Goal: Transaction & Acquisition: Purchase product/service

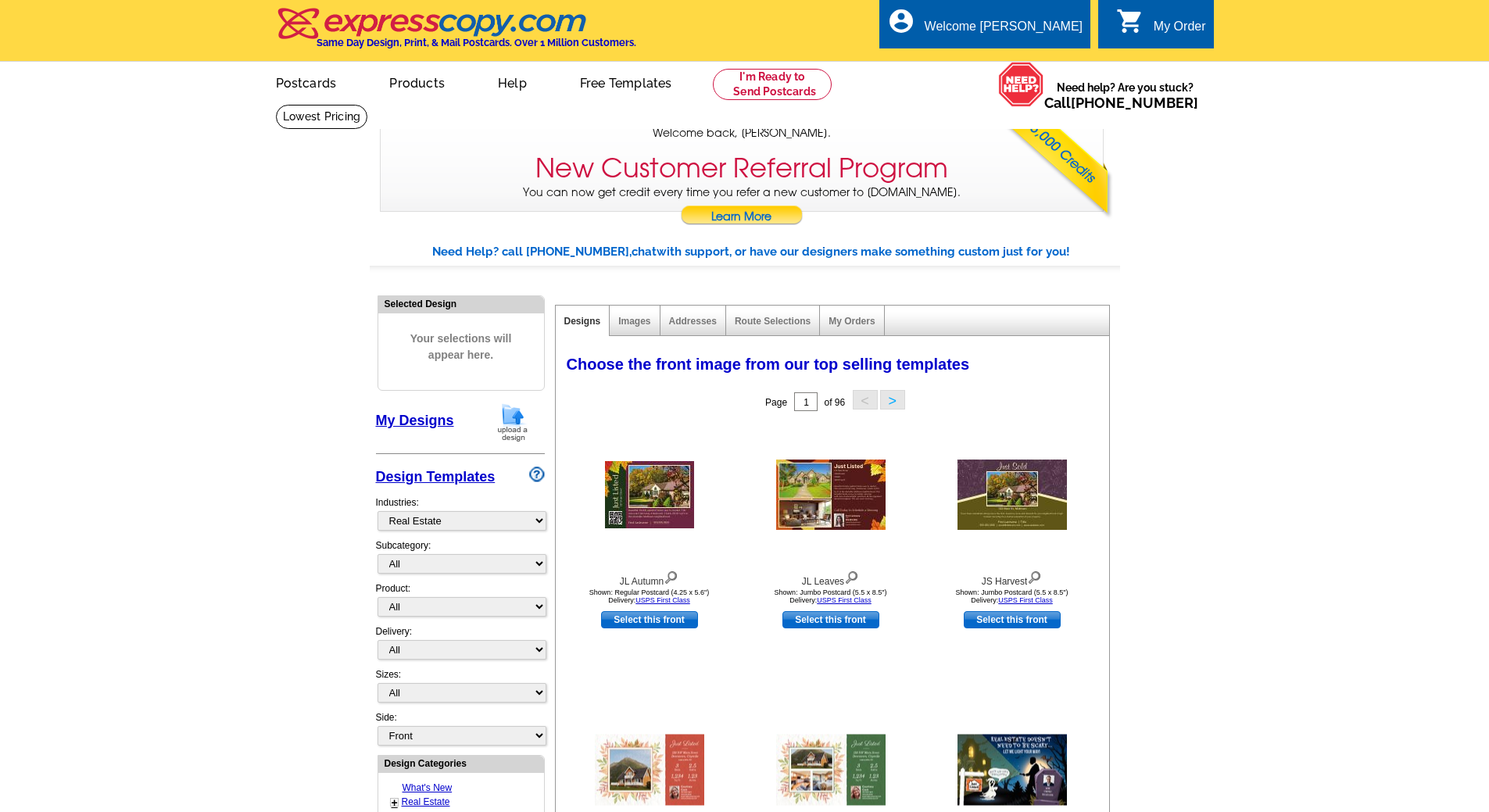
select select "785"
click at [511, 418] on img at bounding box center [512, 422] width 40 height 39
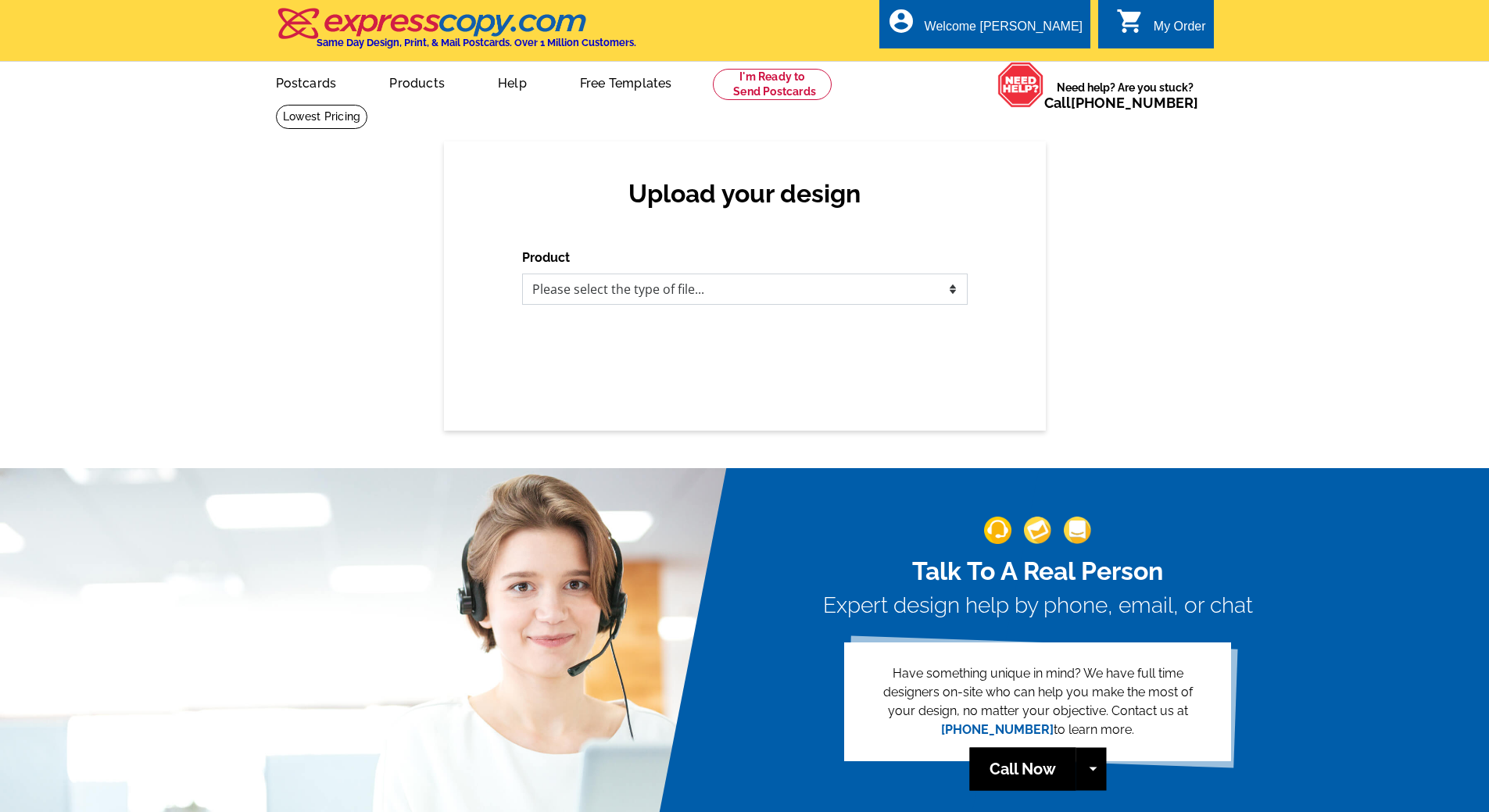
click at [710, 294] on select "Please select the type of file... Postcards Business Cards Letters and flyers G…" at bounding box center [744, 289] width 446 height 31
select select "1"
click at [522, 274] on select "Please select the type of file... Postcards Business Cards Letters and flyers G…" at bounding box center [744, 289] width 446 height 31
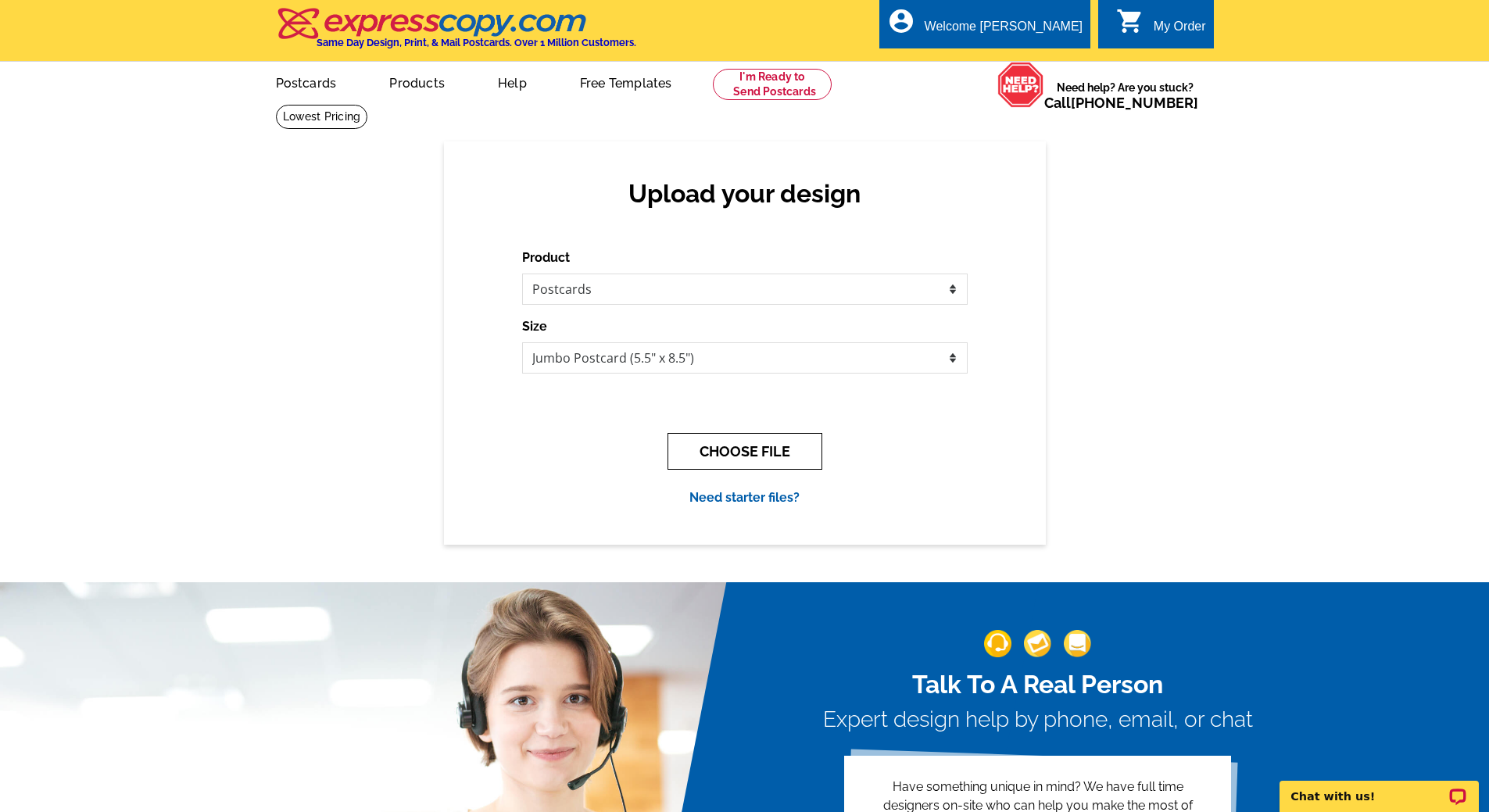
click at [734, 447] on button "CHOOSE FILE" at bounding box center [745, 451] width 155 height 37
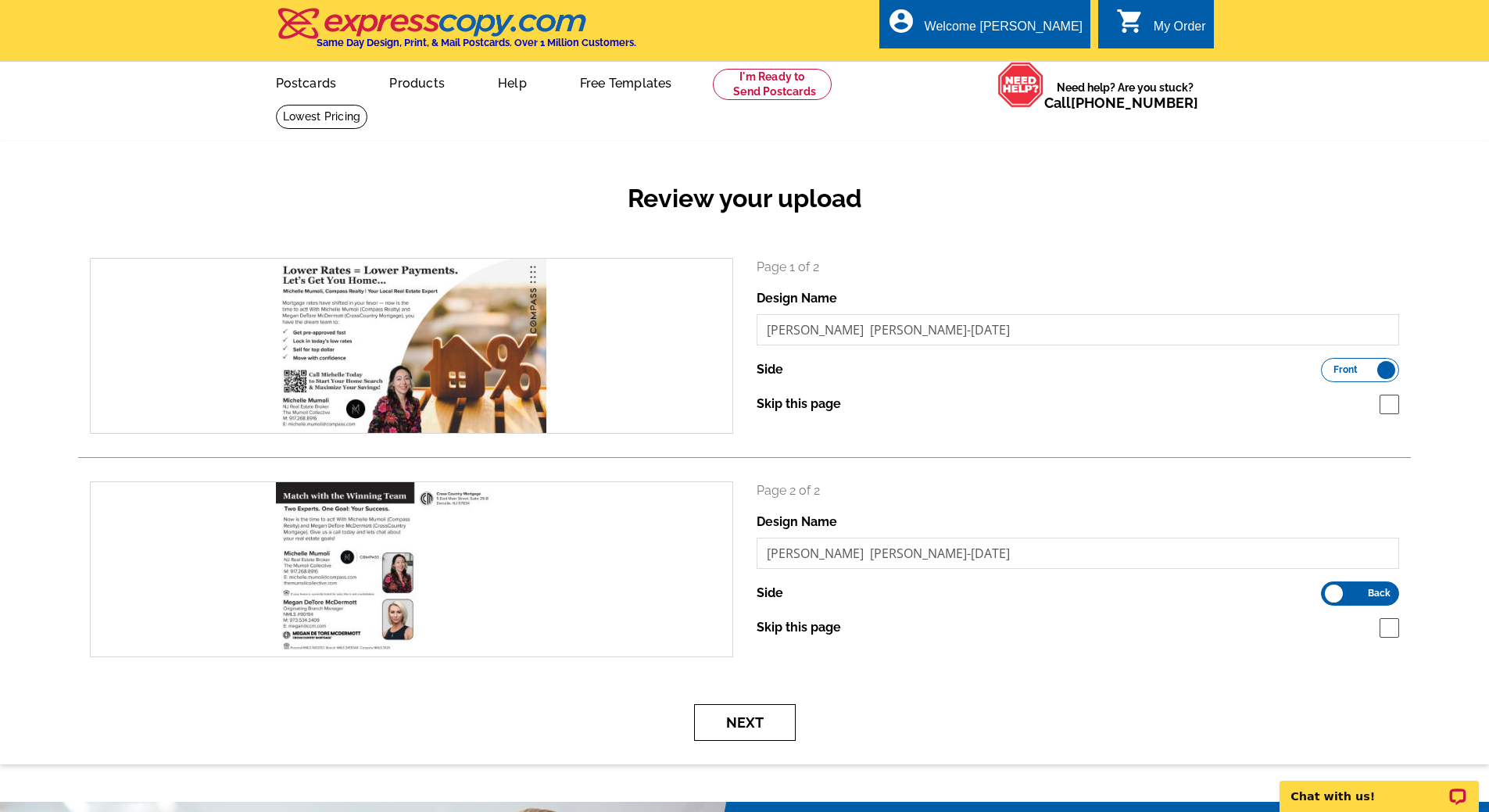
click at [760, 724] on button "Next" at bounding box center [744, 722] width 101 height 37
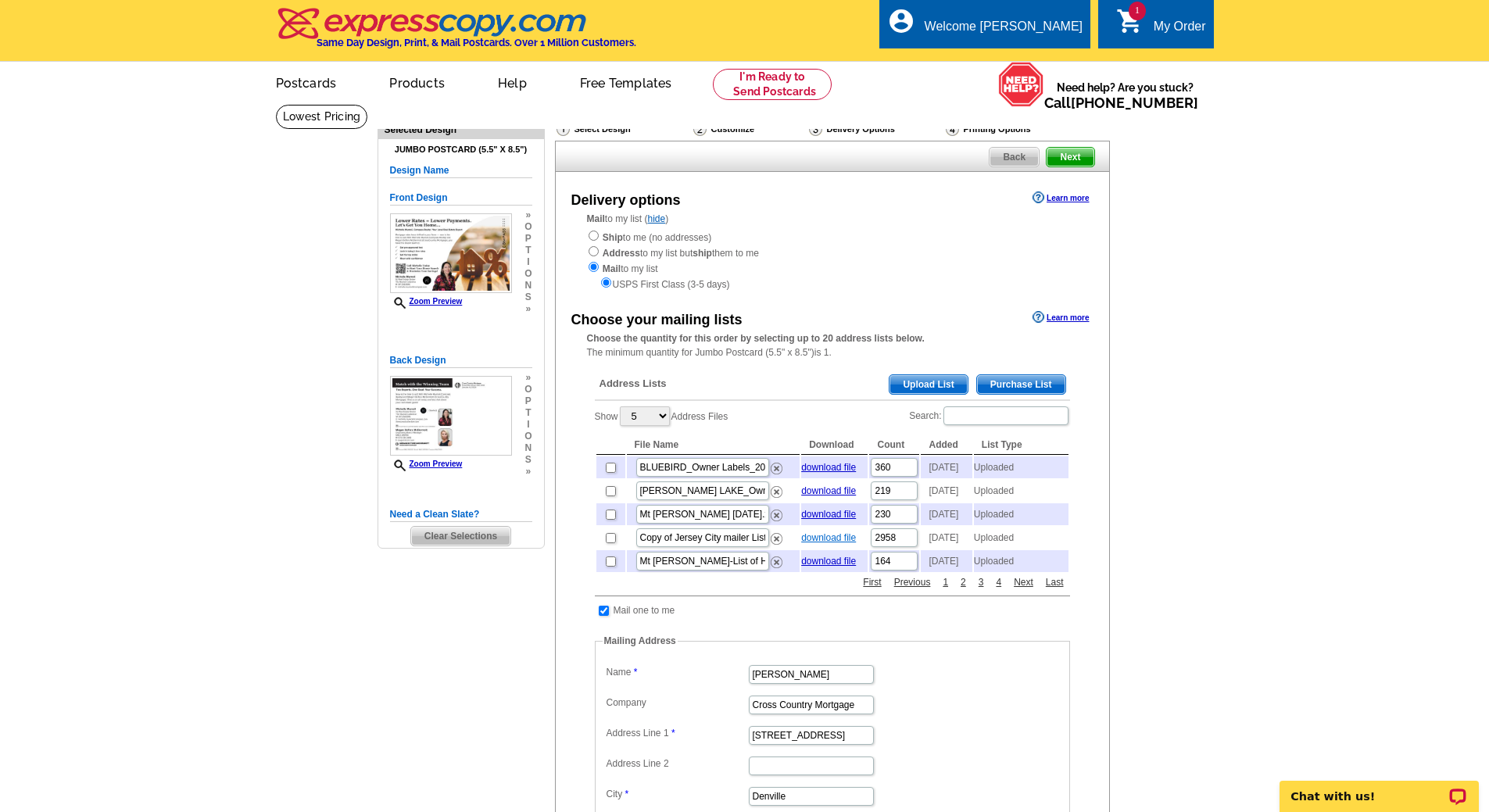
click at [849, 543] on link "download file" at bounding box center [828, 538] width 55 height 11
click at [613, 543] on input "checkbox" at bounding box center [610, 538] width 10 height 10
checkbox input "true"
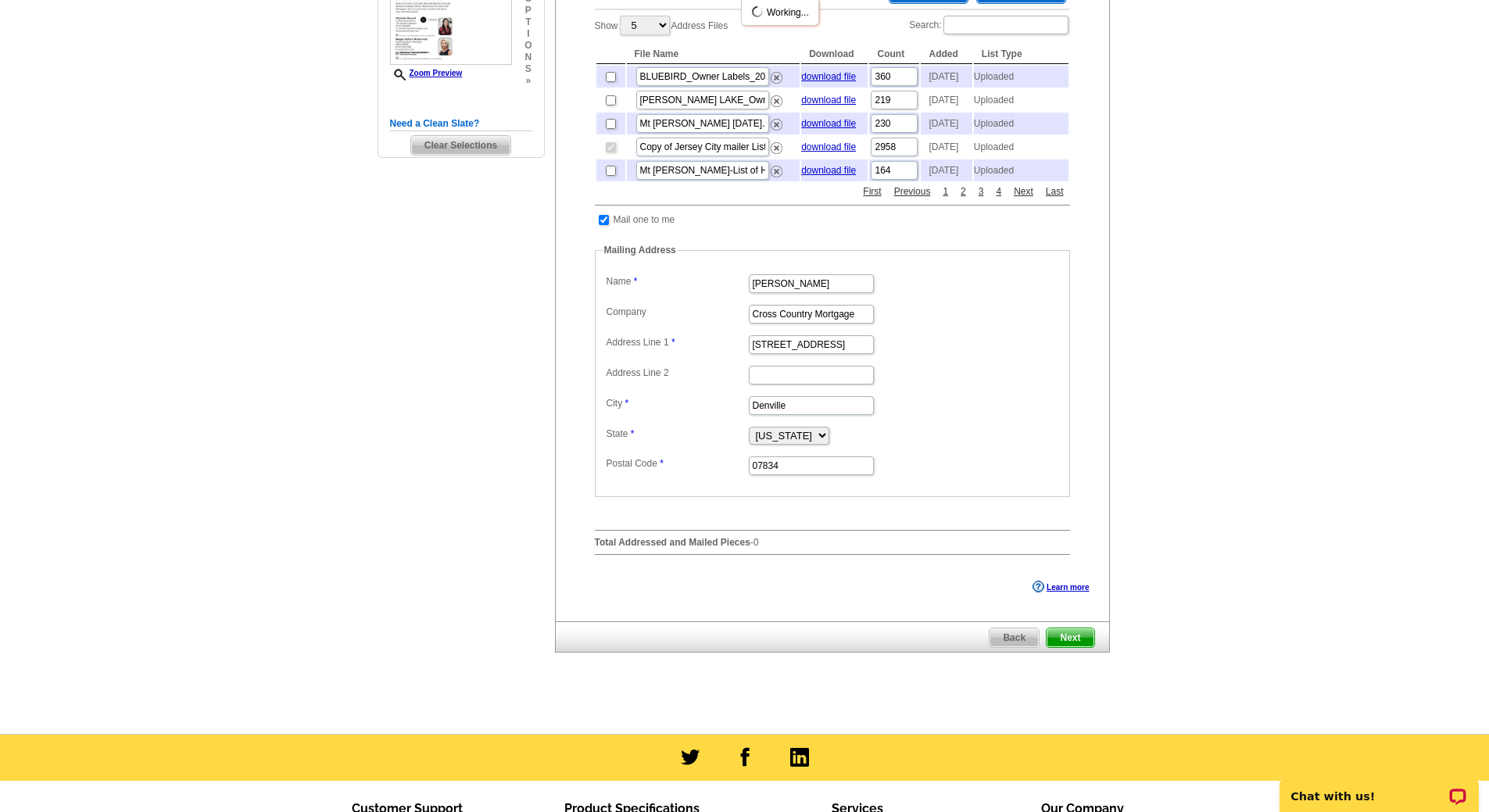
scroll to position [469, 0]
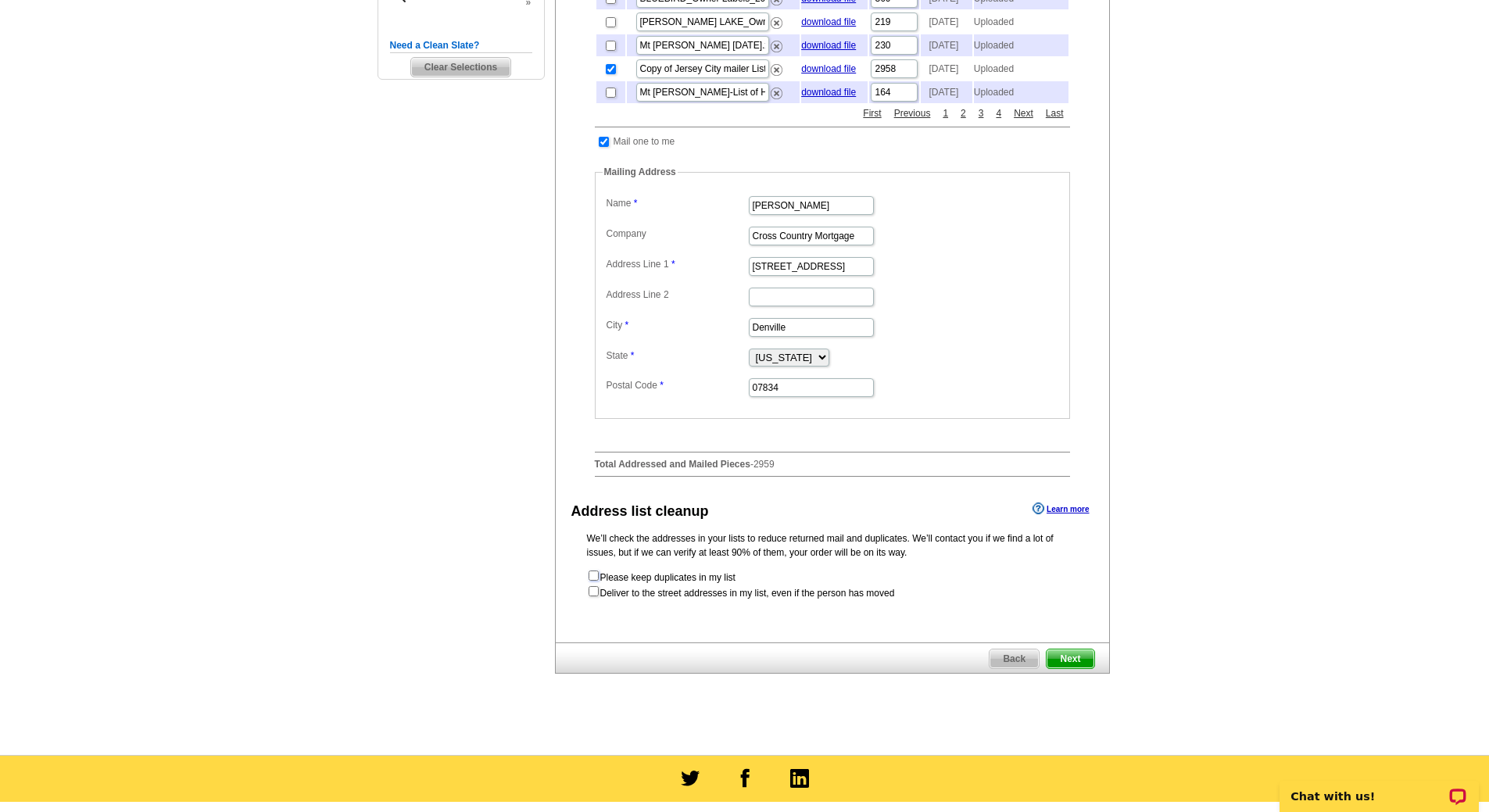
click at [595, 581] on input "checkbox" at bounding box center [593, 575] width 10 height 10
click at [592, 581] on input "checkbox" at bounding box center [593, 575] width 10 height 10
checkbox input "false"
click at [595, 596] on input "checkbox" at bounding box center [593, 591] width 10 height 10
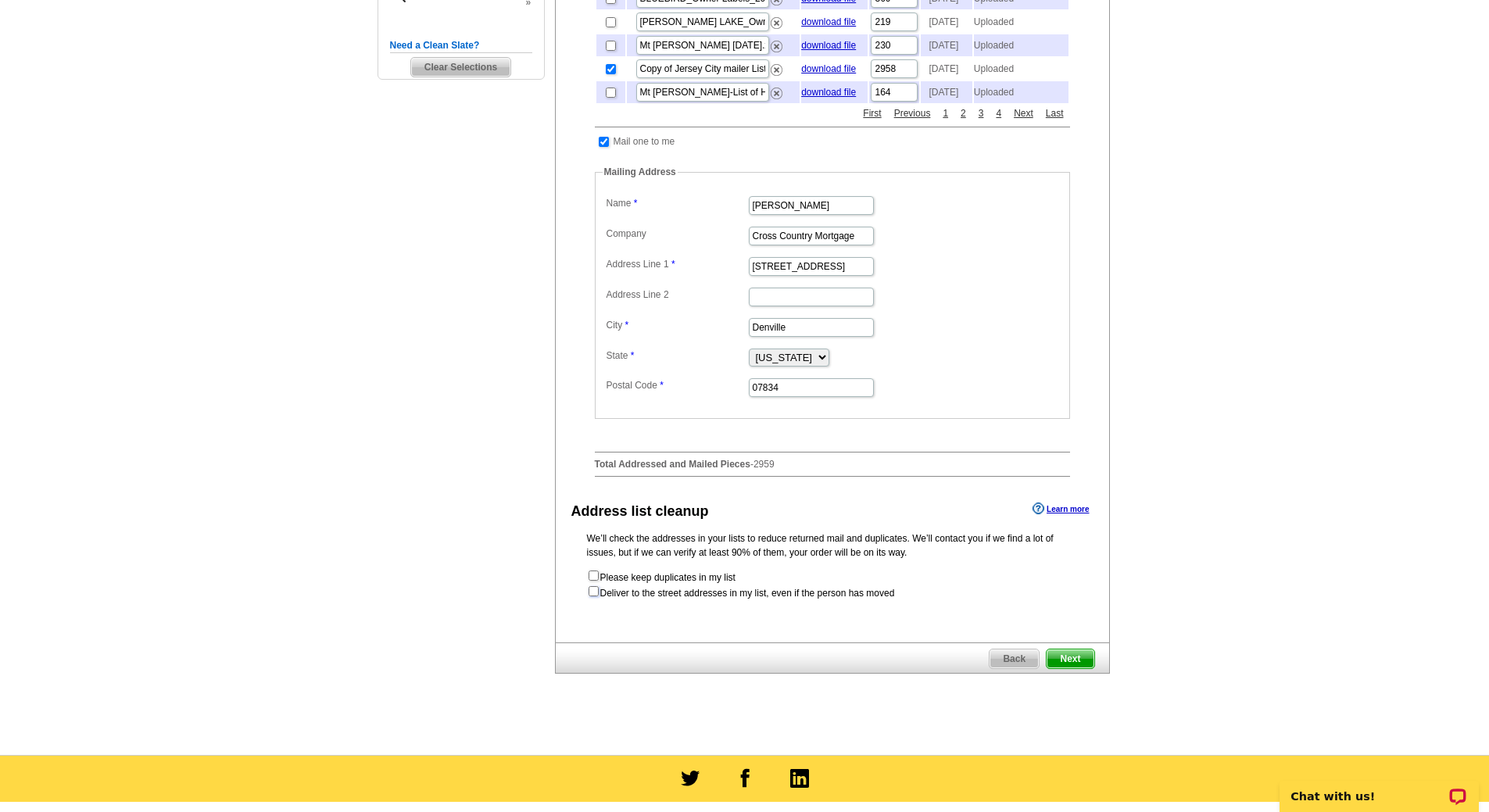
checkbox input "true"
radio input "true"
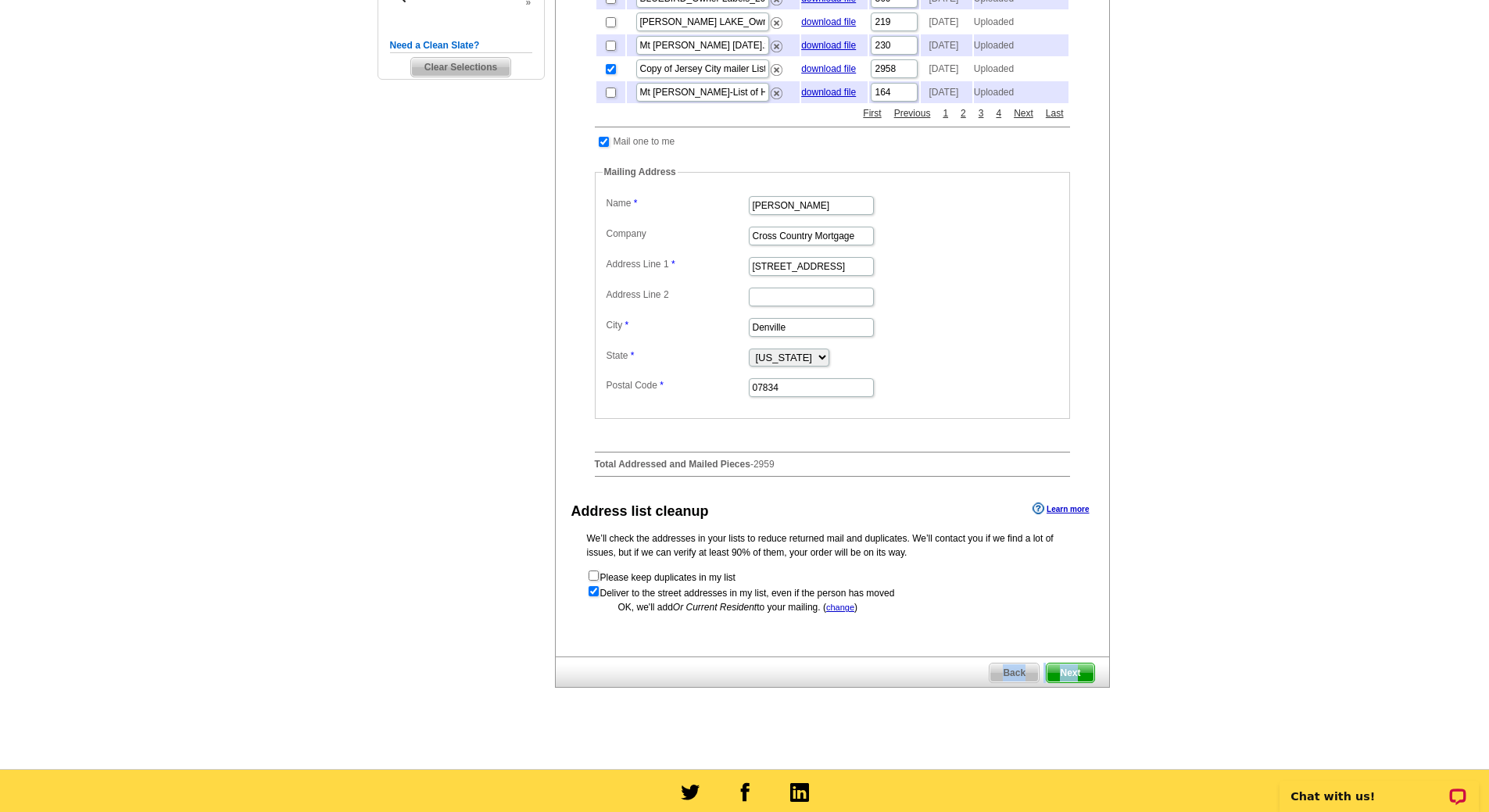
click at [1078, 687] on div "Back Next" at bounding box center [832, 671] width 555 height 31
click at [1077, 682] on span "Next" at bounding box center [1070, 672] width 47 height 19
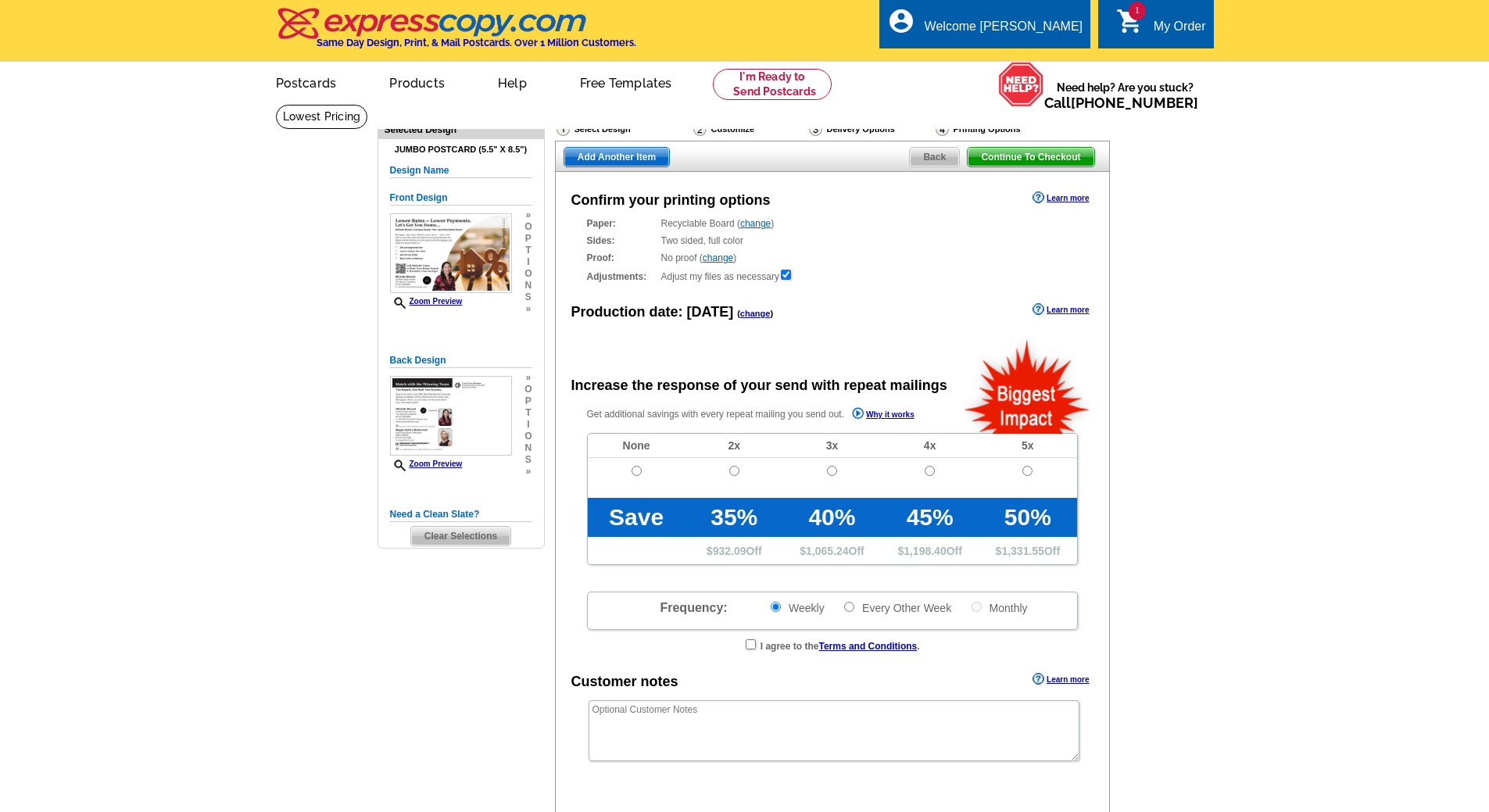
radio input "false"
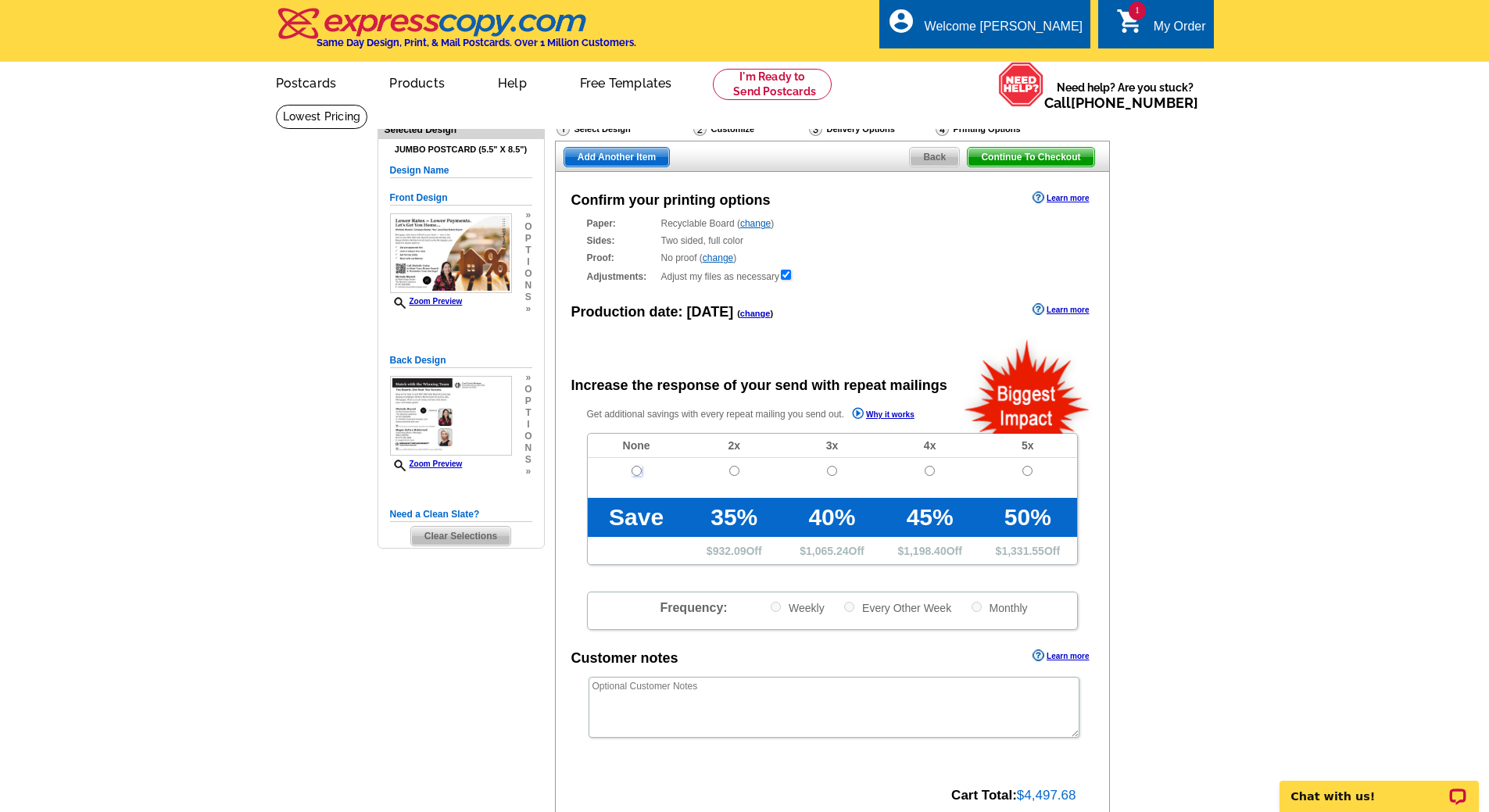
click at [637, 476] on input "radio" at bounding box center [636, 471] width 10 height 10
radio input "true"
click at [1075, 158] on span "Continue To Checkout" at bounding box center [1030, 157] width 126 height 19
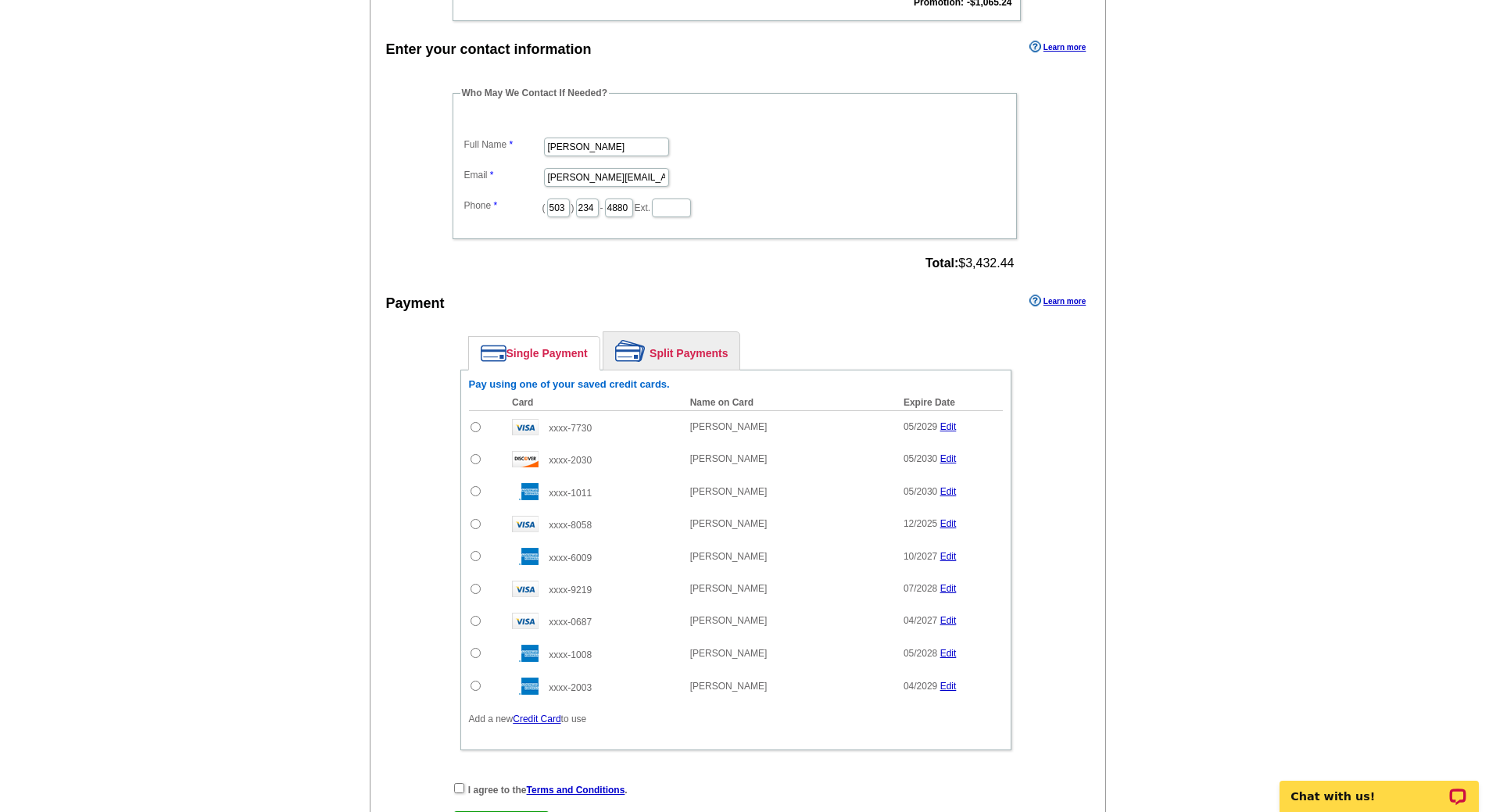
click at [711, 355] on link "Split Payments" at bounding box center [671, 351] width 136 height 38
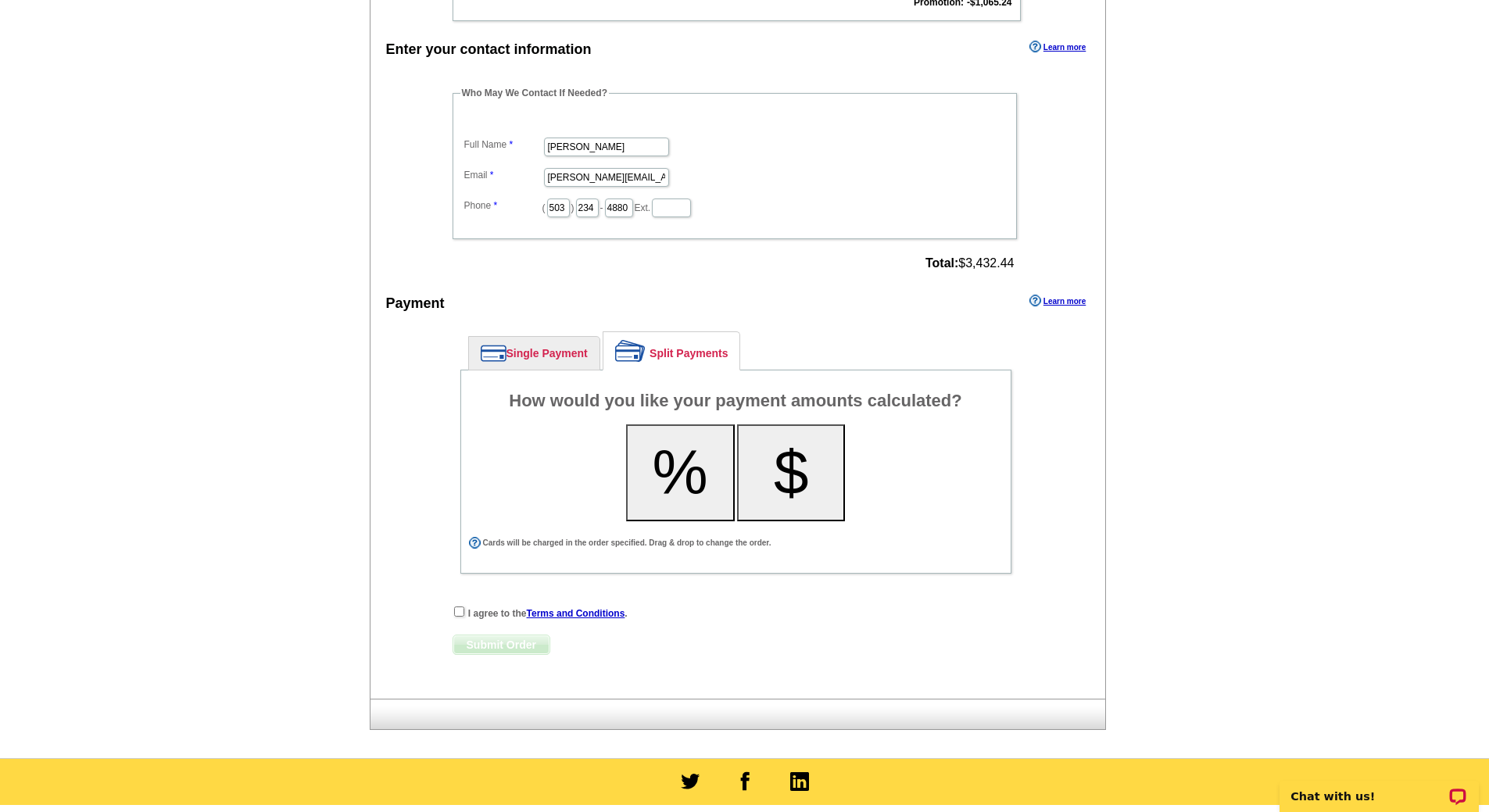
click at [682, 478] on button "%" at bounding box center [680, 472] width 108 height 97
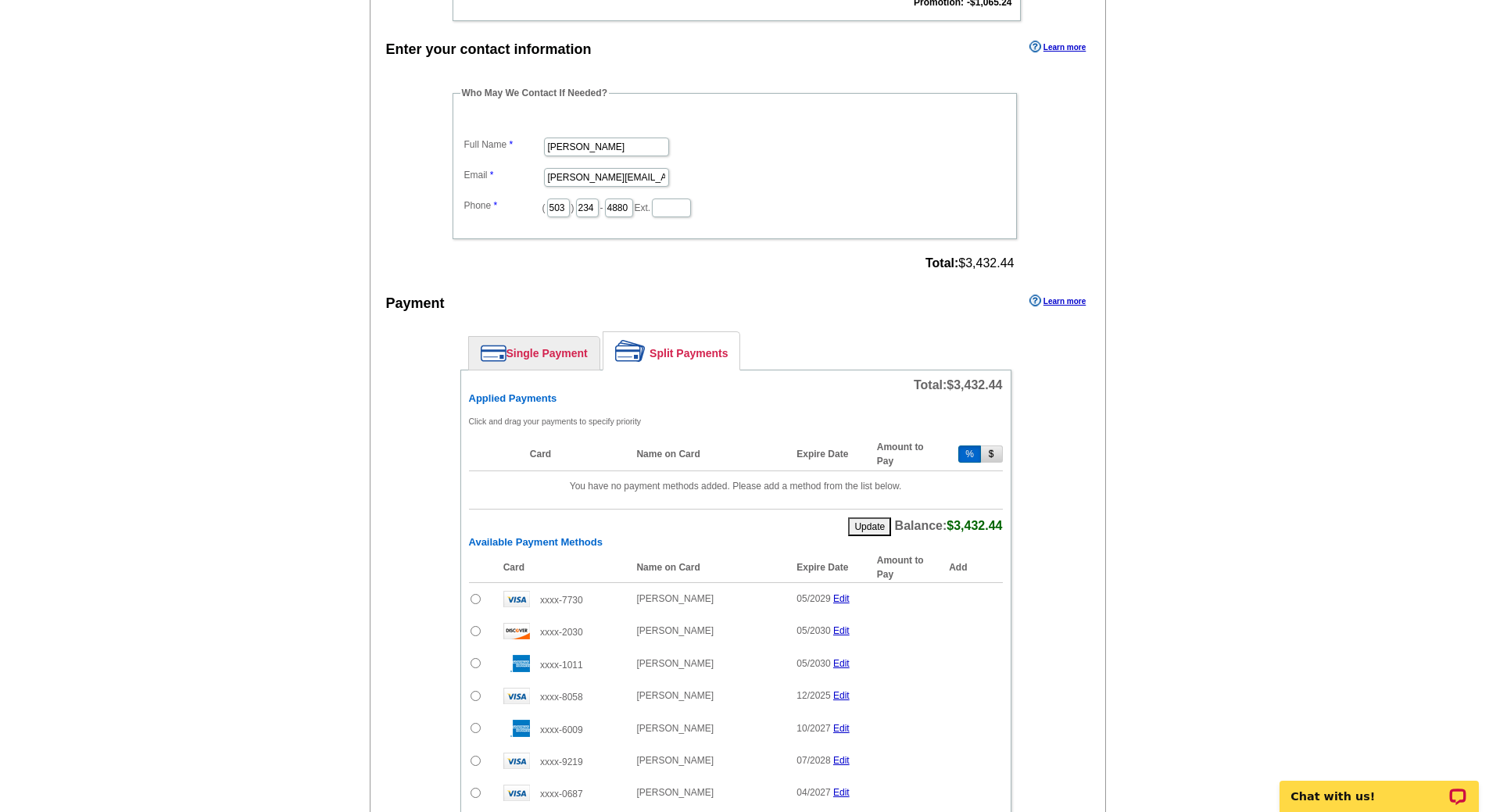
scroll to position [626, 0]
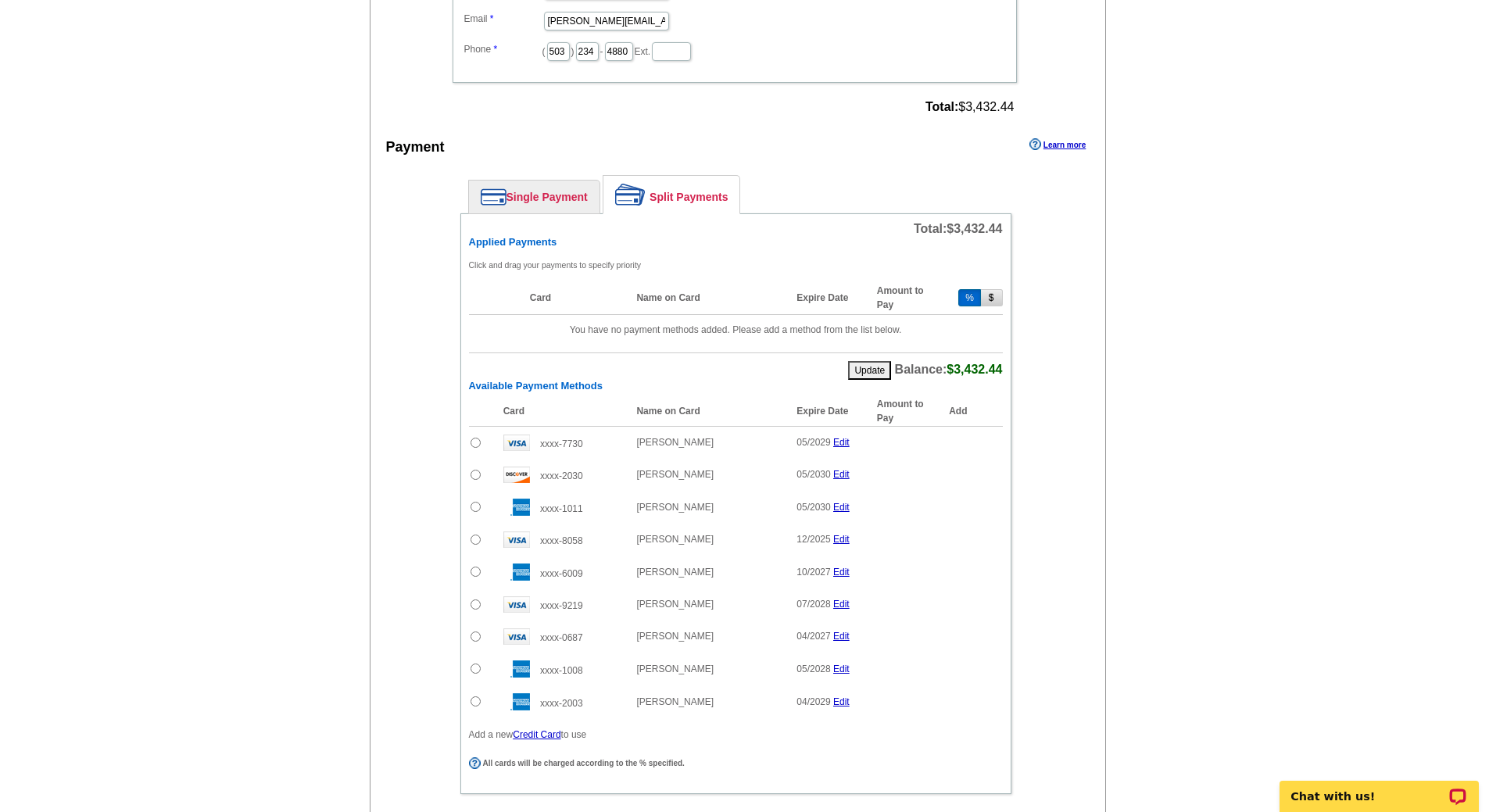
click at [477, 702] on input "radio" at bounding box center [475, 701] width 10 height 10
radio input "true"
drag, startPoint x: 917, startPoint y: 705, endPoint x: 856, endPoint y: 704, distance: 61.0
click at [856, 705] on tr "xxxx-2003 Michelle Mumoli 04/2029 Edit % 100 Add" at bounding box center [736, 704] width 534 height 38
click at [986, 701] on span "Add" at bounding box center [979, 704] width 45 height 19
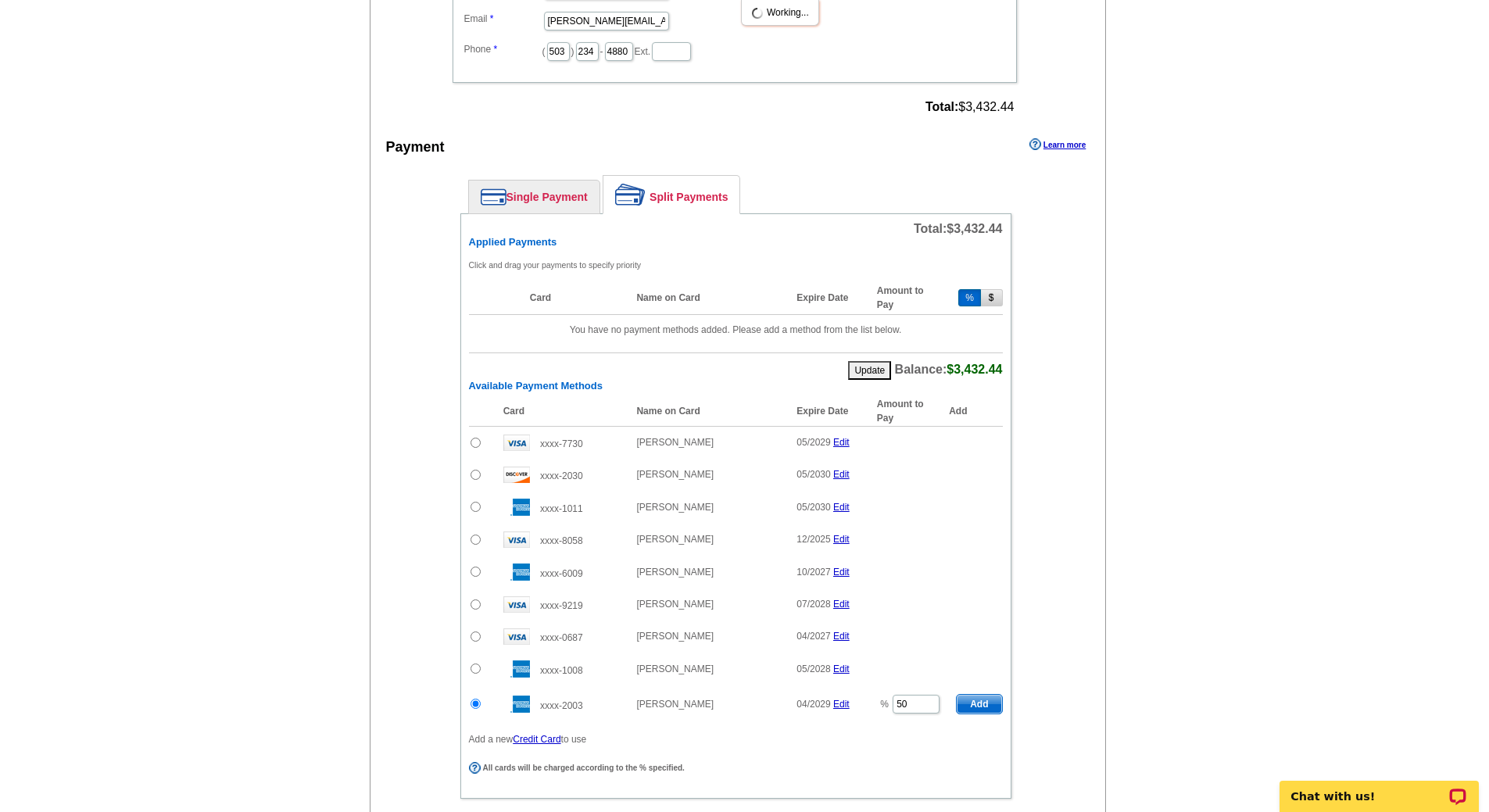
type input "100"
radio input "false"
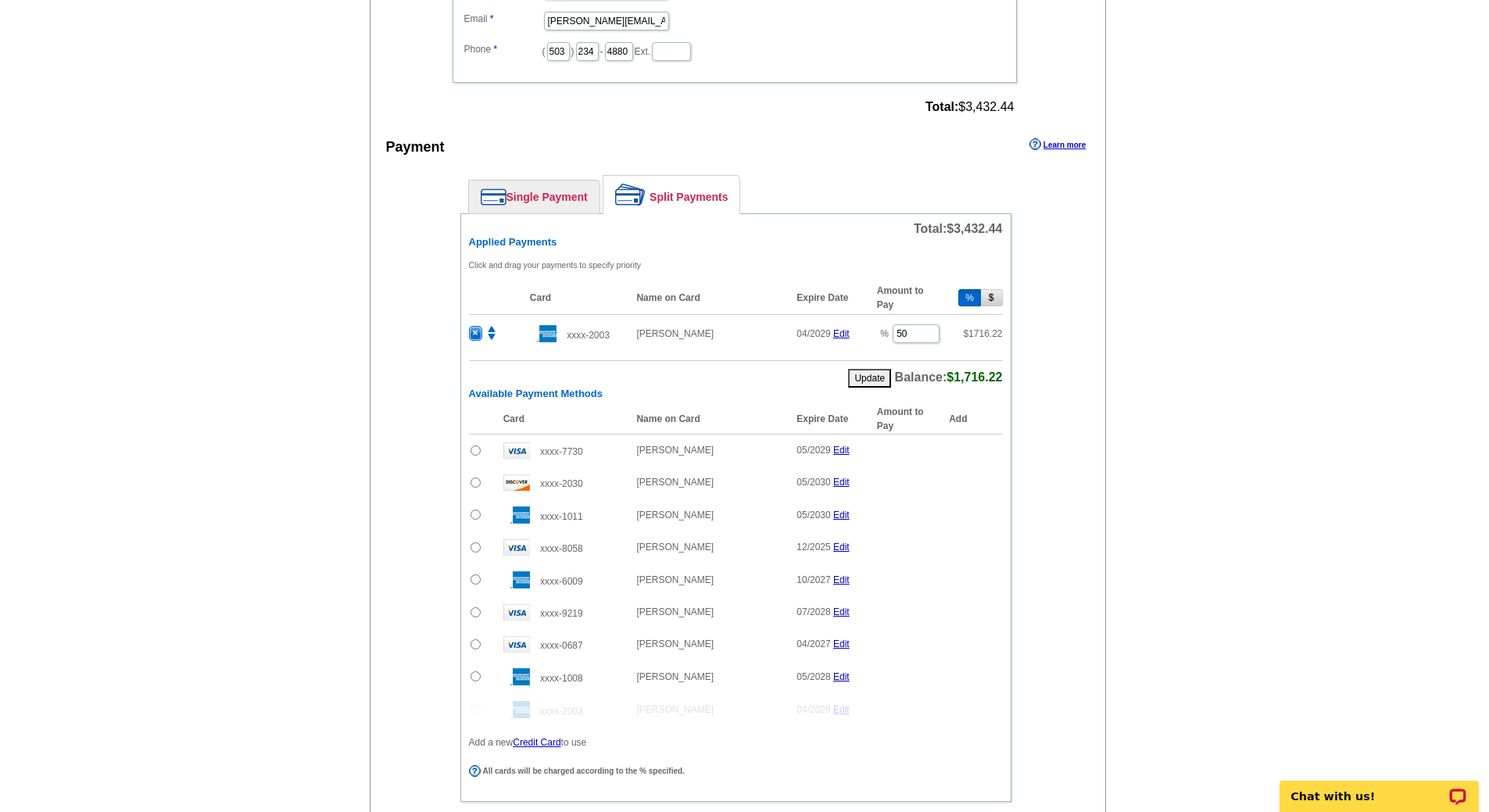
click at [475, 482] on input "radio" at bounding box center [475, 482] width 10 height 10
click at [979, 487] on span "Add" at bounding box center [979, 485] width 45 height 19
radio input "false"
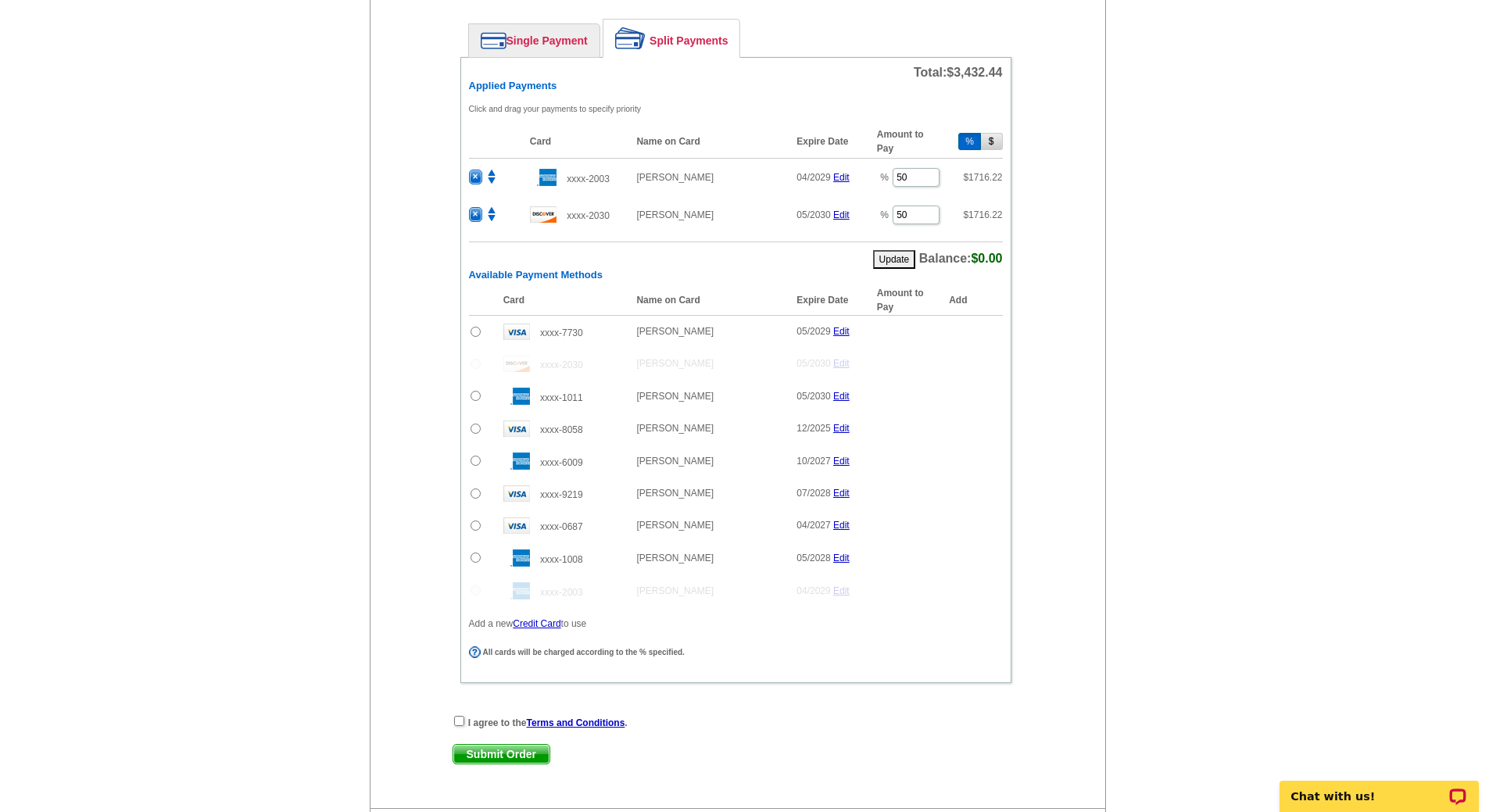
scroll to position [937, 0]
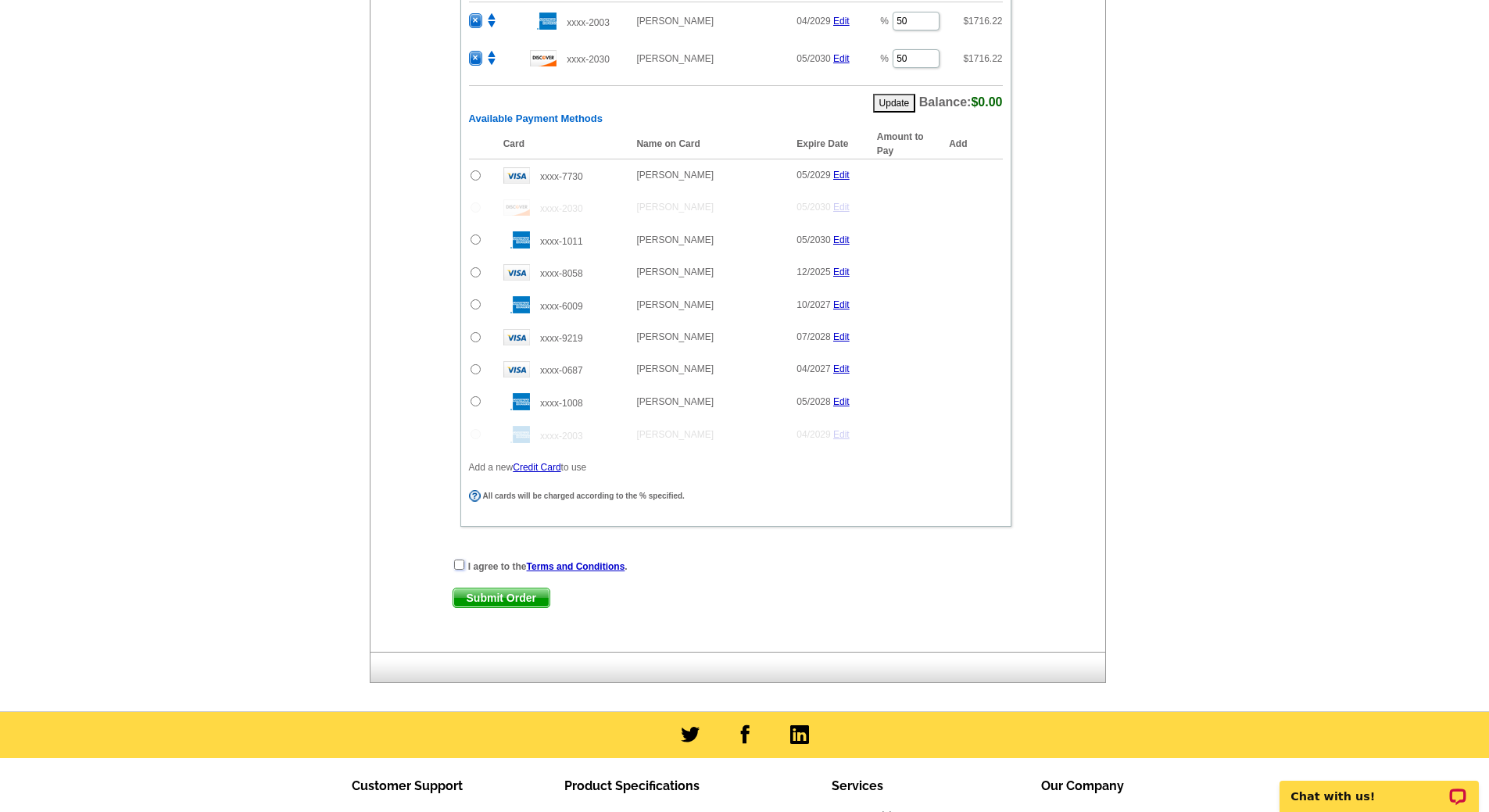
click at [461, 564] on input "checkbox" at bounding box center [459, 564] width 10 height 10
checkbox input "true"
click at [525, 601] on span "Submit Order" at bounding box center [501, 598] width 96 height 19
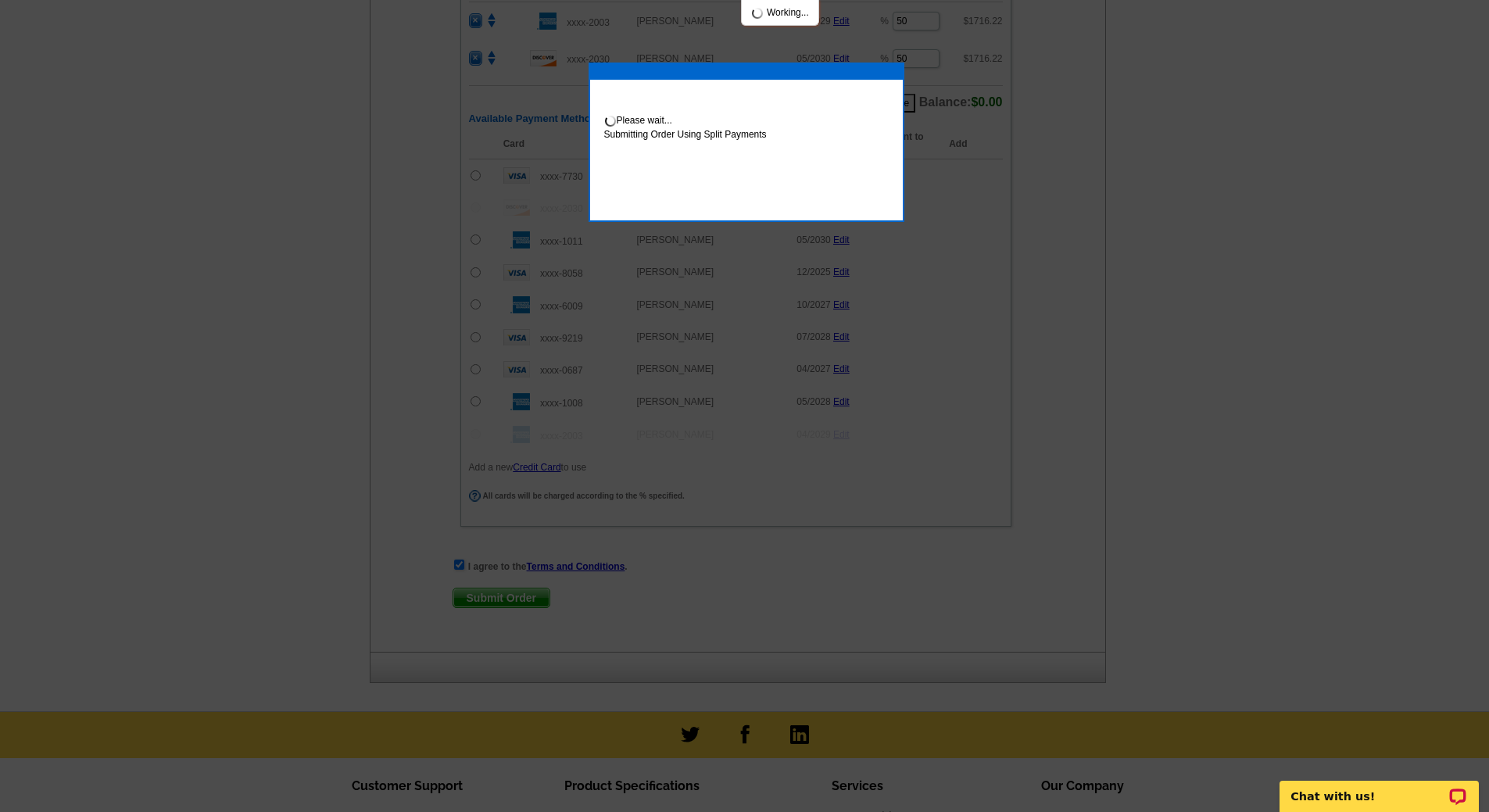
scroll to position [1016, 0]
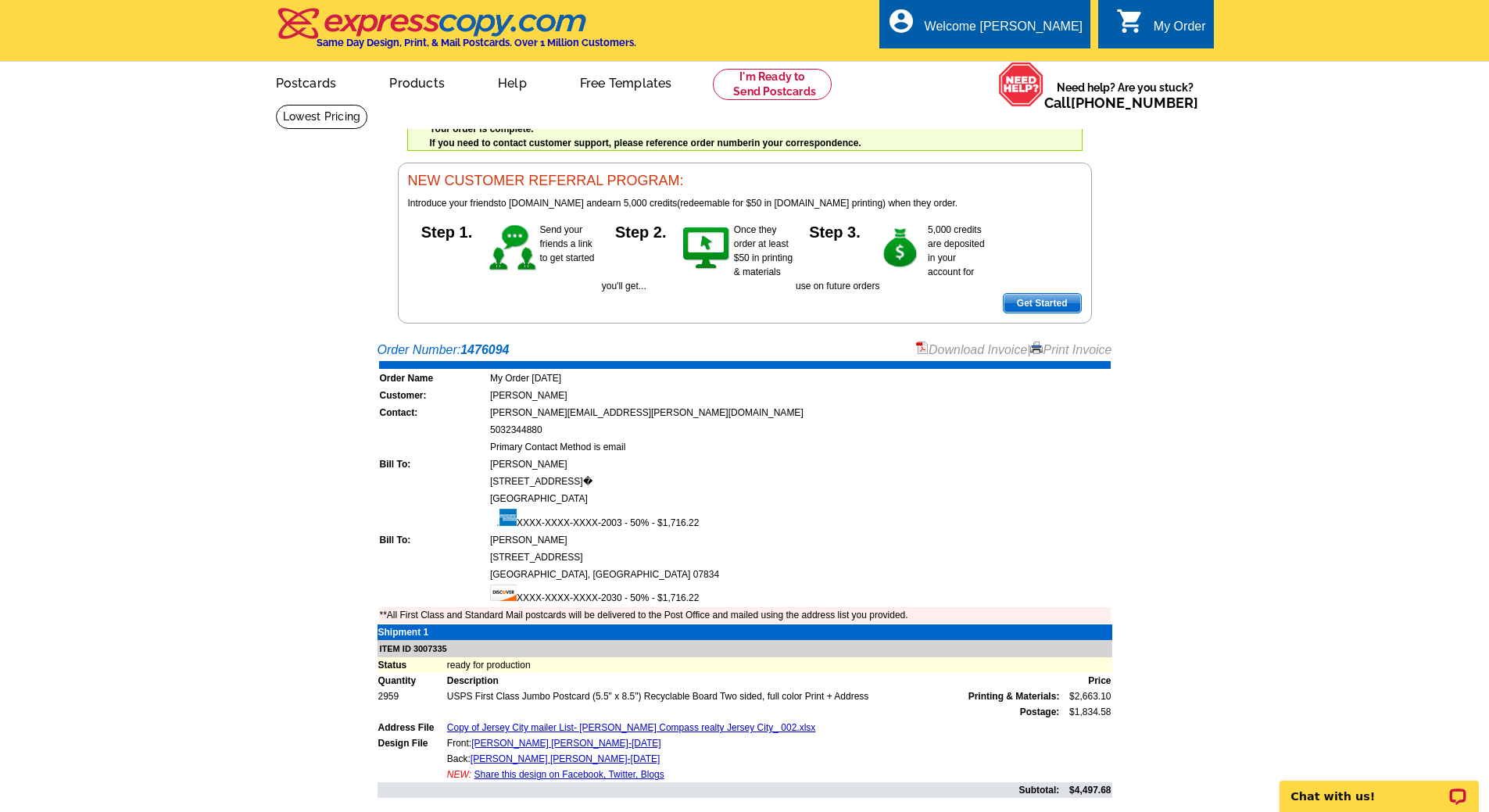
click at [957, 349] on link "Download Invoice" at bounding box center [972, 350] width 111 height 13
click at [1047, 89] on link "Logout" at bounding box center [1057, 89] width 39 height 14
